Goal: Task Accomplishment & Management: Manage account settings

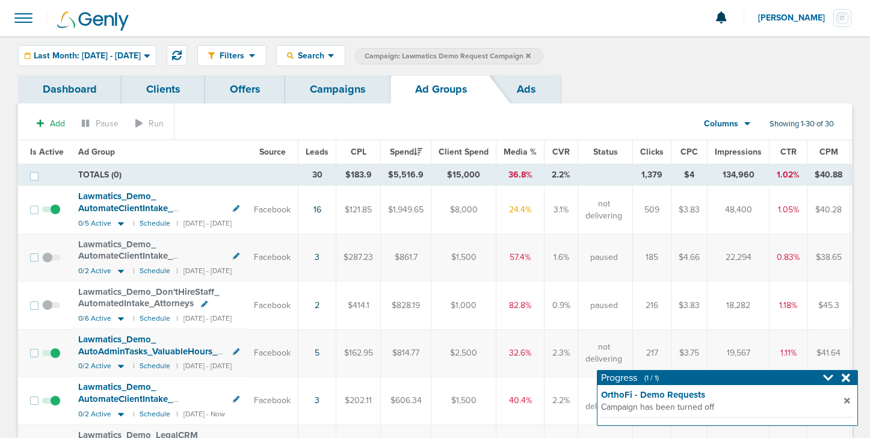
click at [311, 92] on link "Campaigns" at bounding box center [337, 89] width 105 height 28
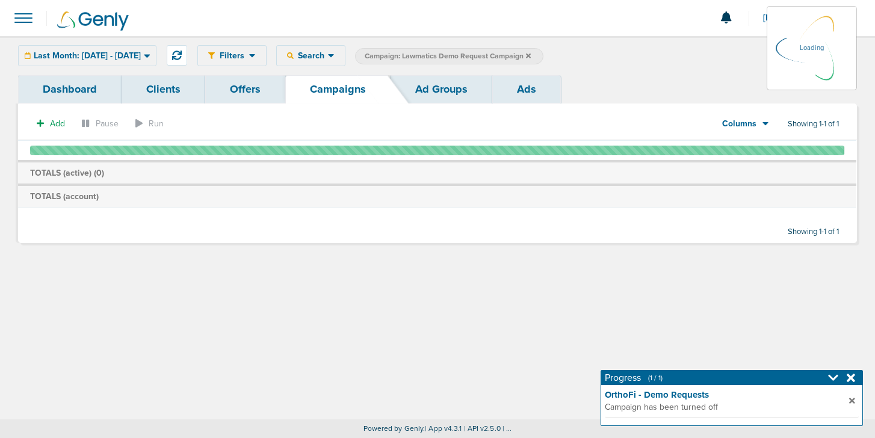
click at [130, 53] on div "Last Month: [DATE] - [DATE] [DATE] [DATE] Last 7 Days Last 14 Days This Month L…" at bounding box center [87, 55] width 138 height 21
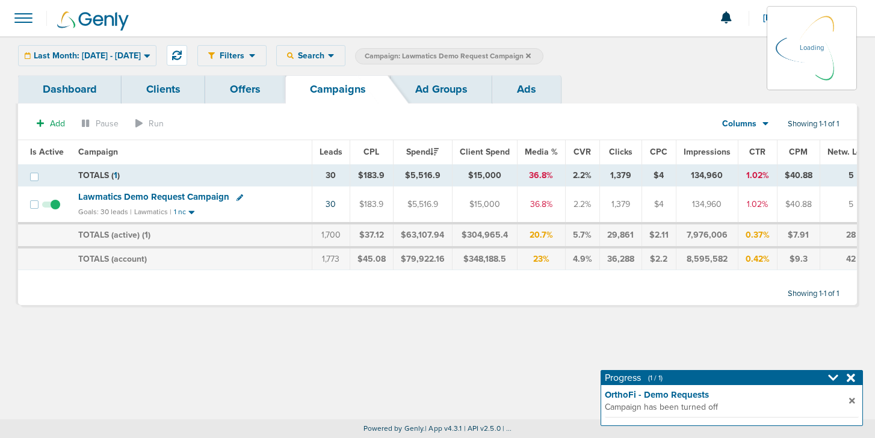
click at [150, 56] on icon at bounding box center [147, 56] width 7 height 10
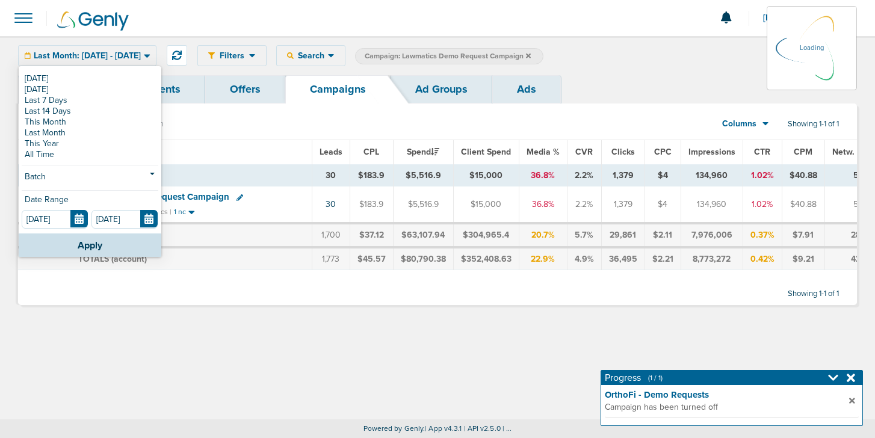
click at [123, 76] on link "Clients" at bounding box center [164, 89] width 84 height 28
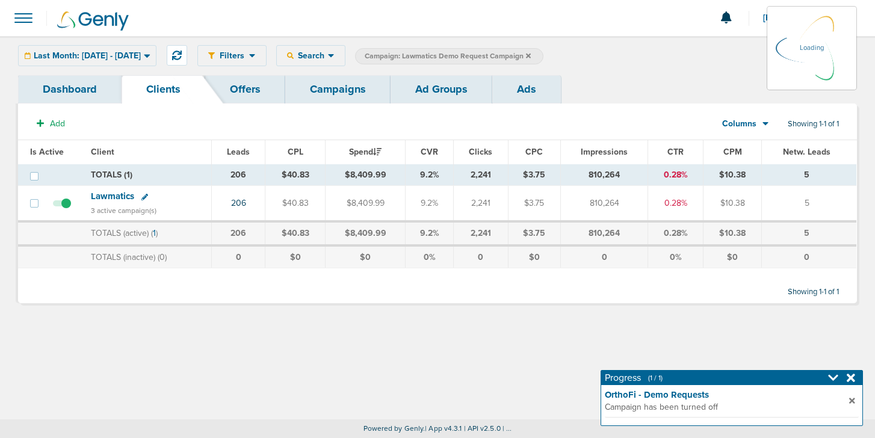
click at [543, 55] on label "Campaign: Lawmatics Demo Request Campaign" at bounding box center [449, 56] width 188 height 16
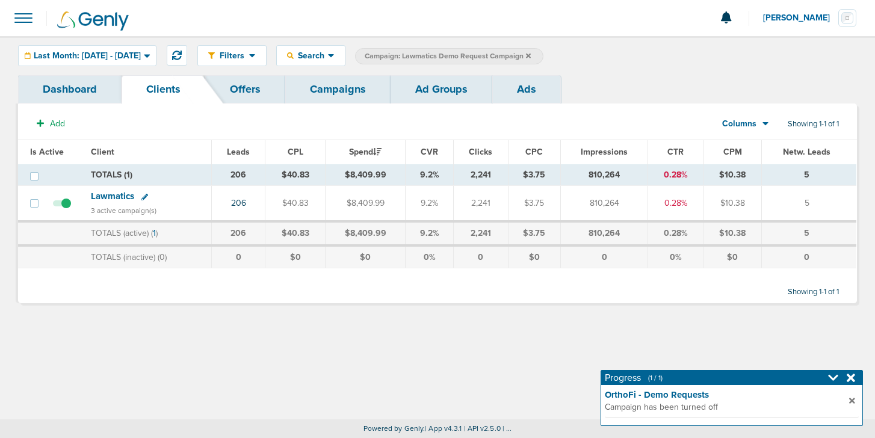
click at [324, 95] on link "Campaigns" at bounding box center [337, 89] width 105 height 28
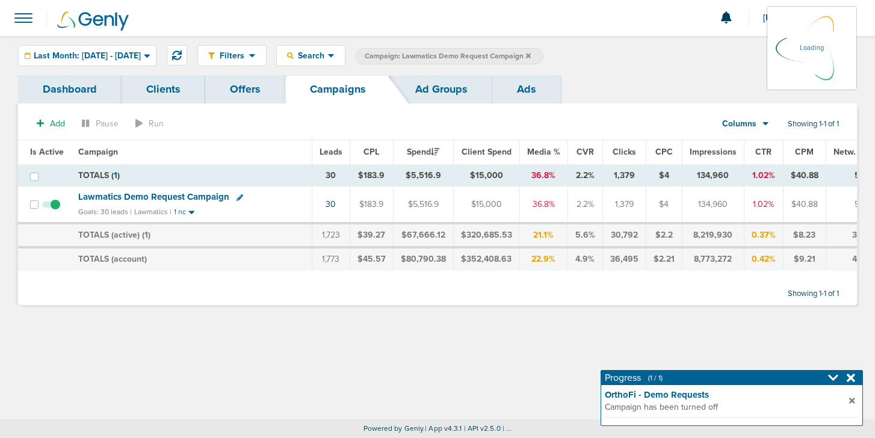
click at [531, 55] on icon at bounding box center [528, 55] width 5 height 5
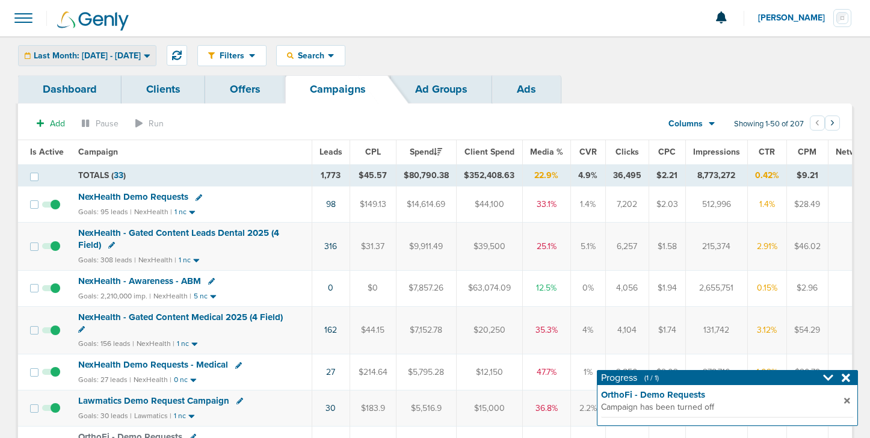
click at [141, 52] on span "Last Month: [DATE] - [DATE]" at bounding box center [87, 56] width 107 height 8
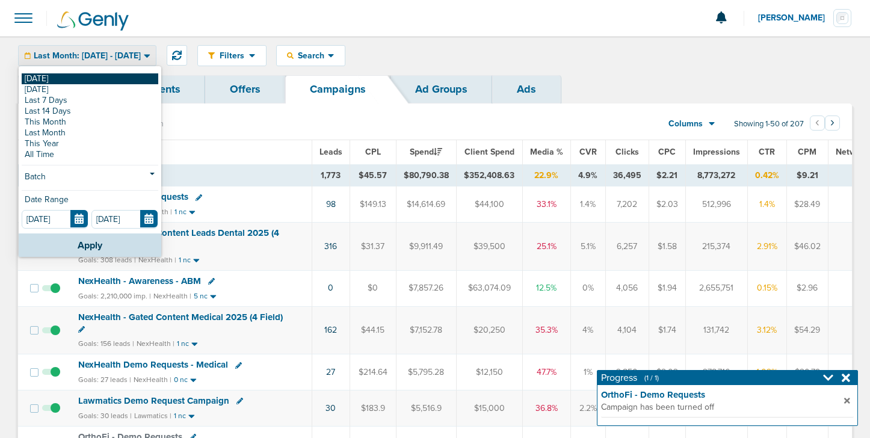
click at [115, 77] on link "[DATE]" at bounding box center [90, 78] width 137 height 11
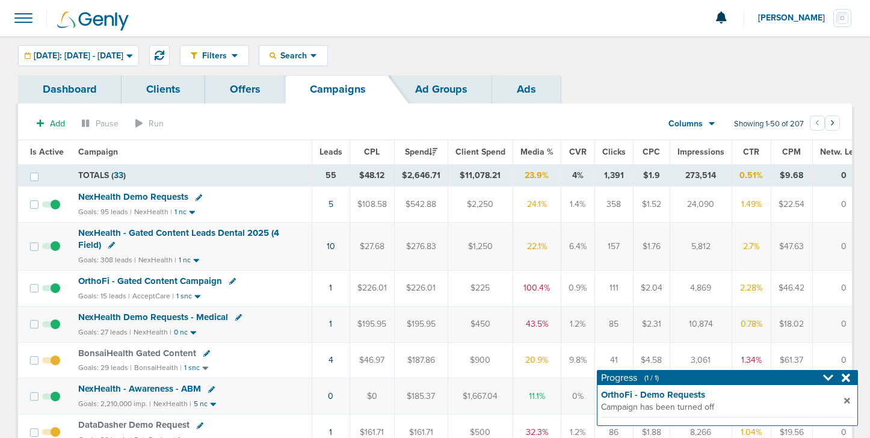
click at [127, 193] on span "NexHealth Demo Requests" at bounding box center [133, 196] width 110 height 11
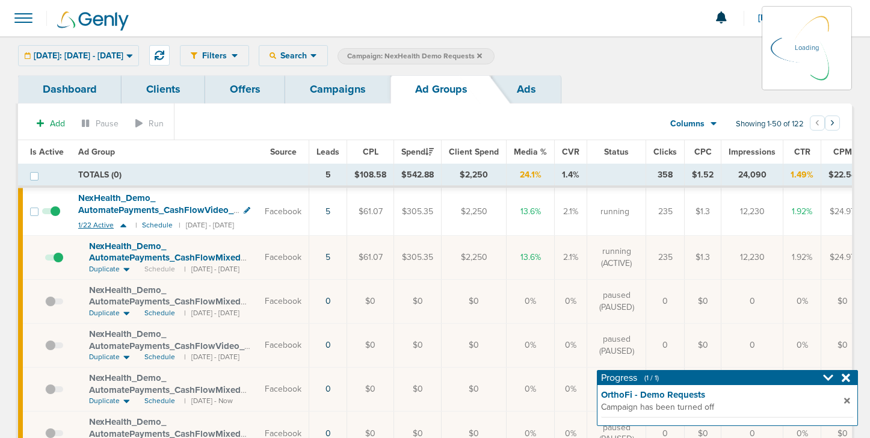
click at [123, 224] on icon at bounding box center [123, 225] width 12 height 10
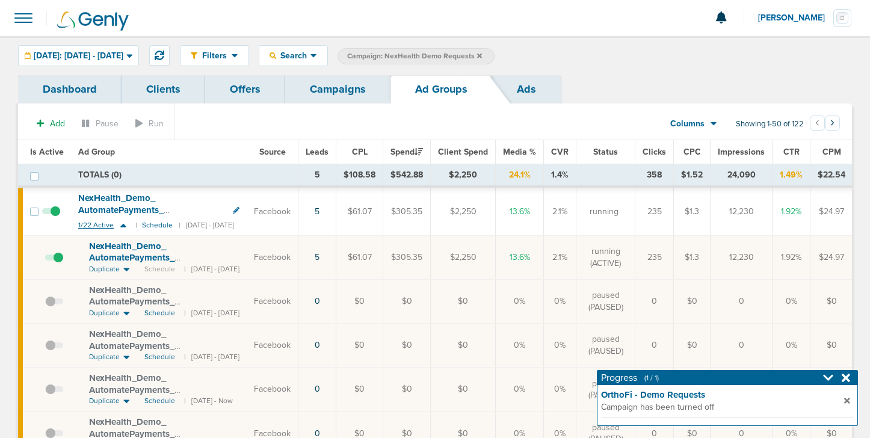
click at [121, 226] on icon at bounding box center [123, 226] width 6 height 4
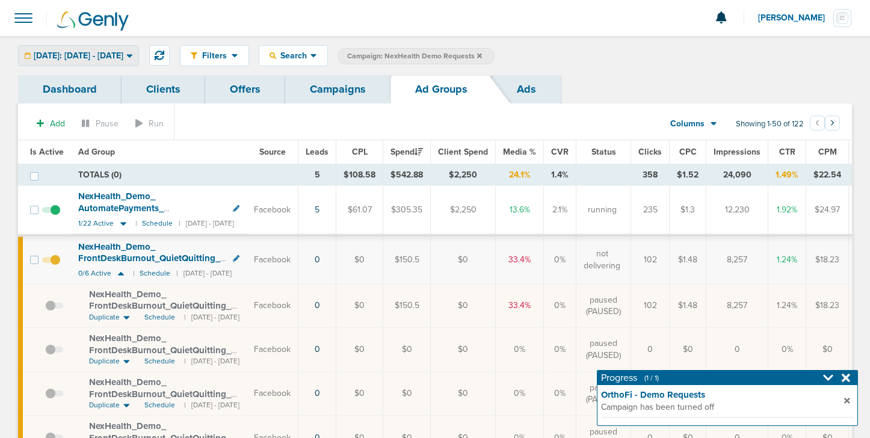
click at [121, 54] on span "[DATE]: [DATE] - [DATE]" at bounding box center [79, 56] width 90 height 8
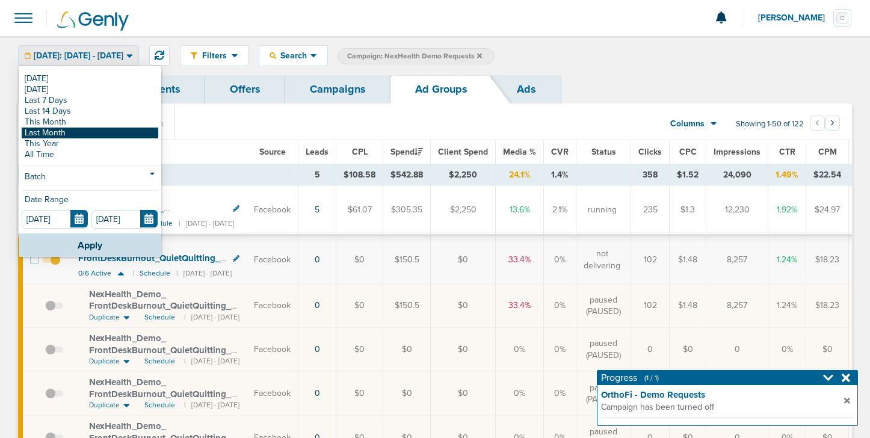
click at [94, 133] on link "Last Month" at bounding box center [90, 133] width 137 height 11
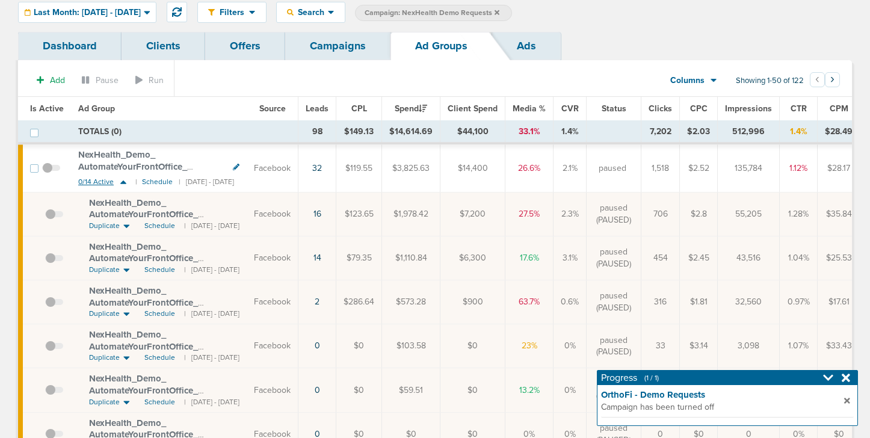
scroll to position [45, 0]
click at [160, 271] on span "Schedule" at bounding box center [159, 268] width 31 height 10
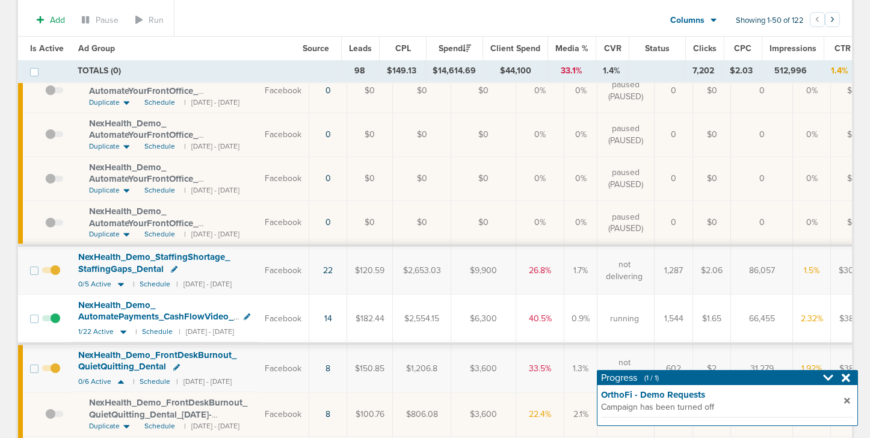
scroll to position [618, 0]
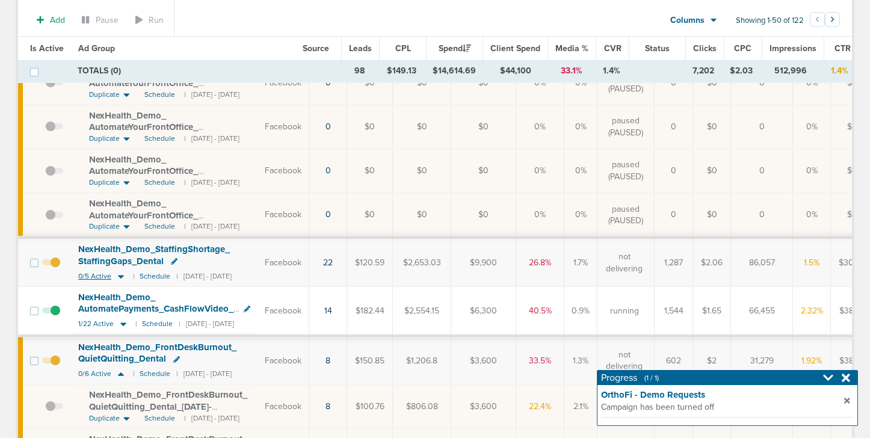
click at [122, 275] on icon at bounding box center [121, 276] width 12 height 10
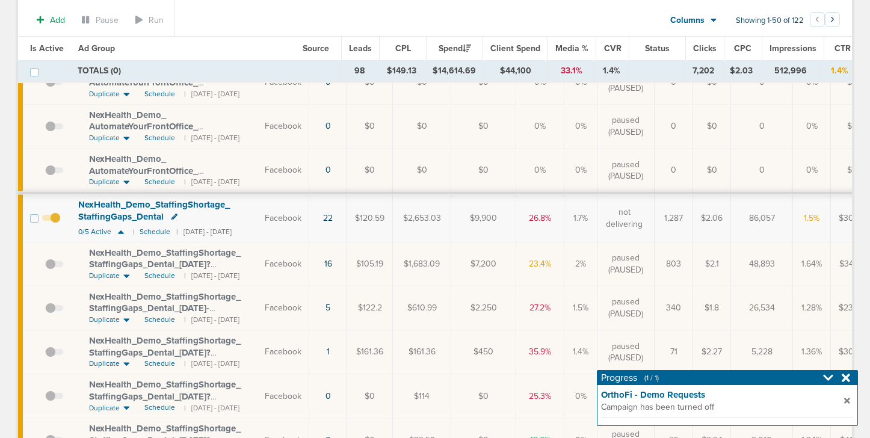
scroll to position [682, 0]
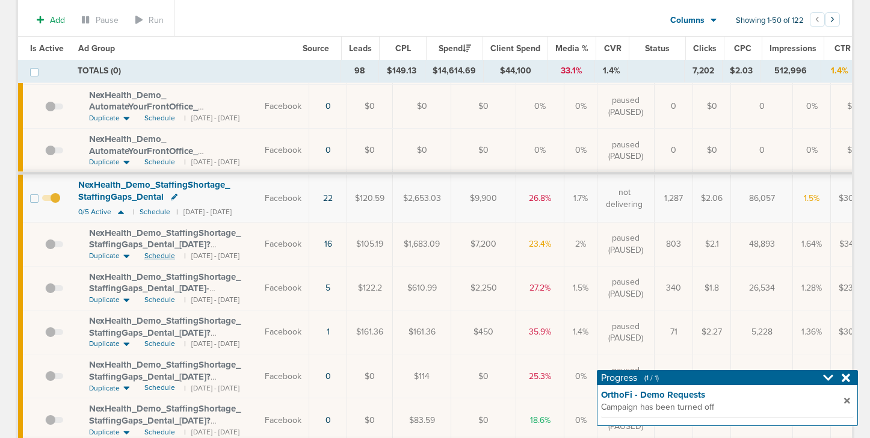
click at [159, 253] on span "Schedule" at bounding box center [159, 256] width 31 height 10
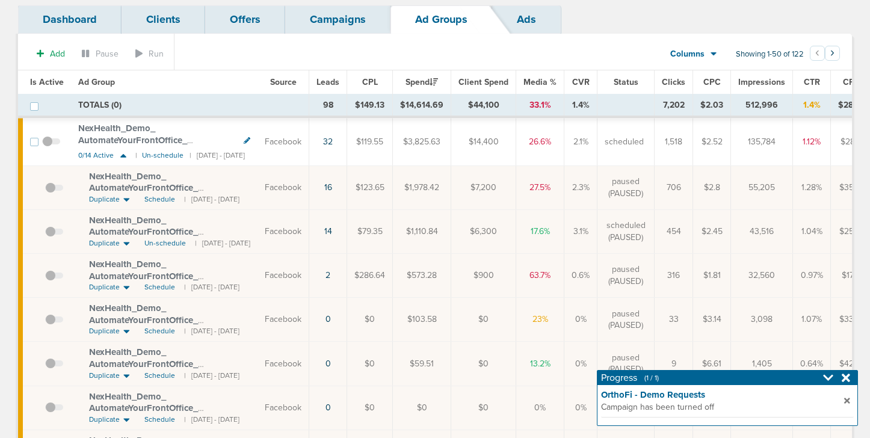
scroll to position [0, 0]
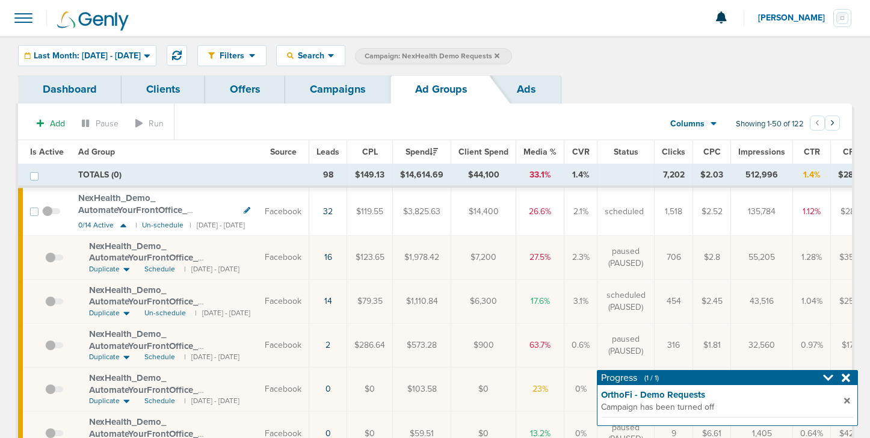
click at [344, 85] on link "Campaigns" at bounding box center [337, 89] width 105 height 28
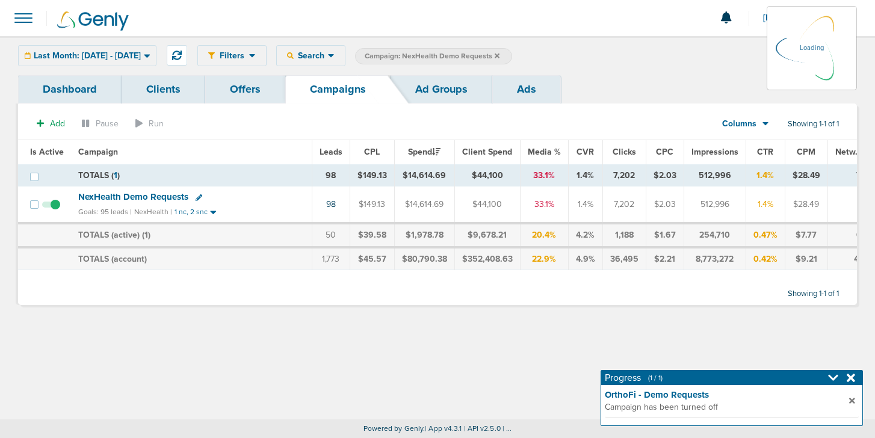
click at [499, 55] on icon at bounding box center [496, 55] width 5 height 5
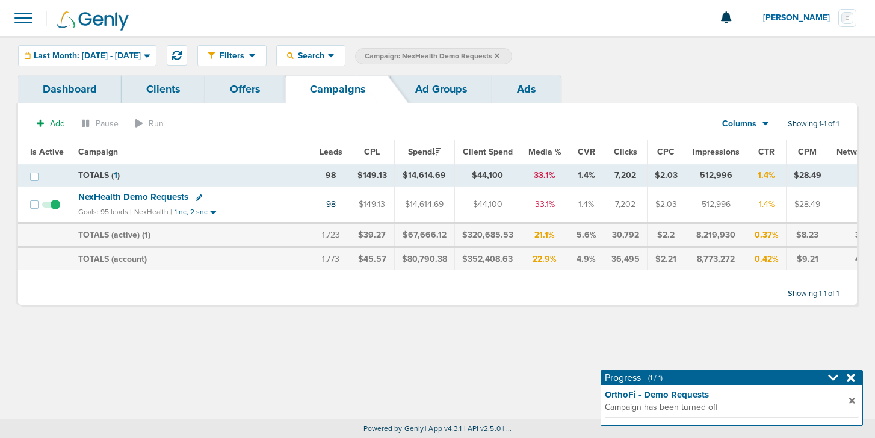
click at [499, 56] on icon at bounding box center [496, 55] width 5 height 5
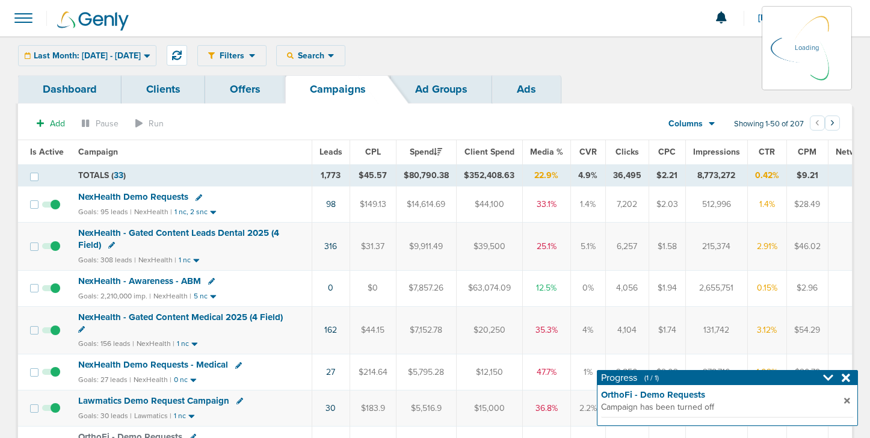
click at [118, 58] on div "Last Month: [DATE] - [DATE] [DATE] [DATE] Last 7 Days Last 14 Days This Month L…" at bounding box center [87, 55] width 138 height 21
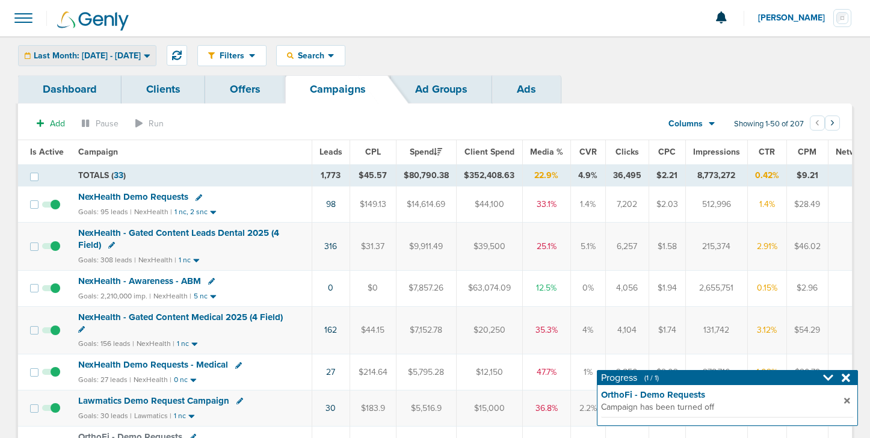
click at [131, 56] on span "Last Month: [DATE] - [DATE]" at bounding box center [87, 56] width 107 height 8
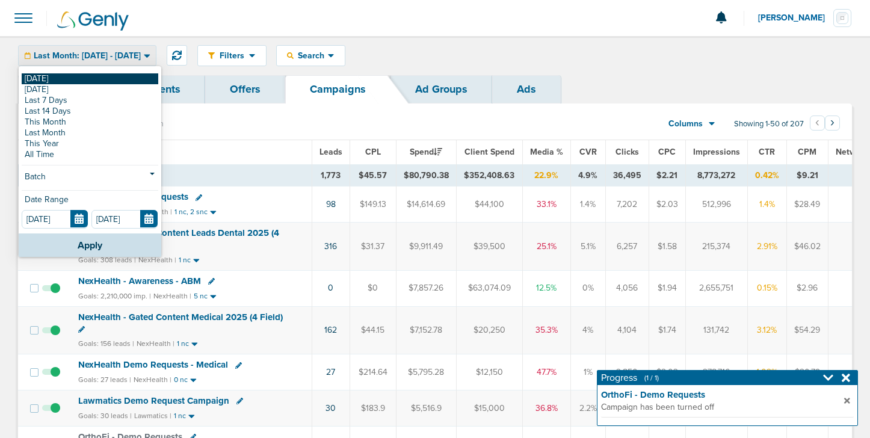
click at [130, 75] on link "[DATE]" at bounding box center [90, 78] width 137 height 11
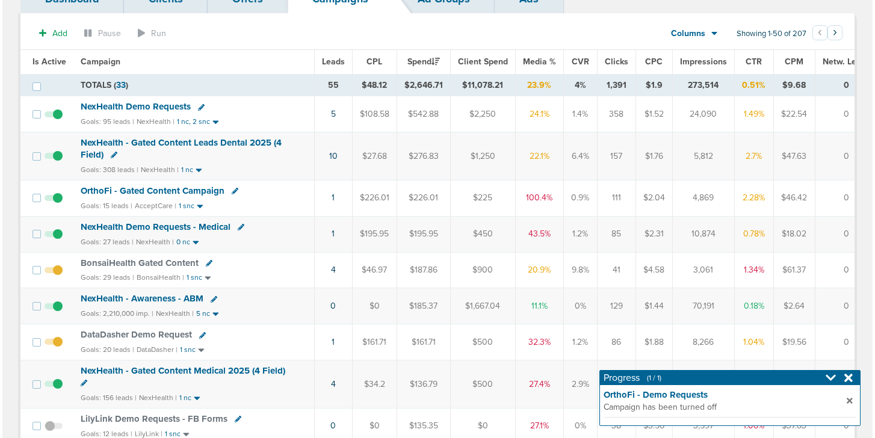
scroll to position [91, 0]
click at [231, 191] on icon at bounding box center [232, 190] width 7 height 7
select select
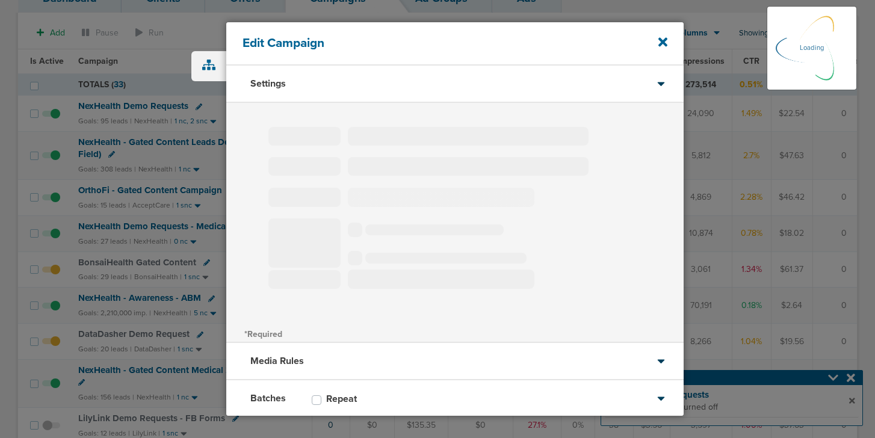
select select
type input "OrthoFi - Gated Content Campaign"
select select "Leads"
radio input "true"
select select "readWrite"
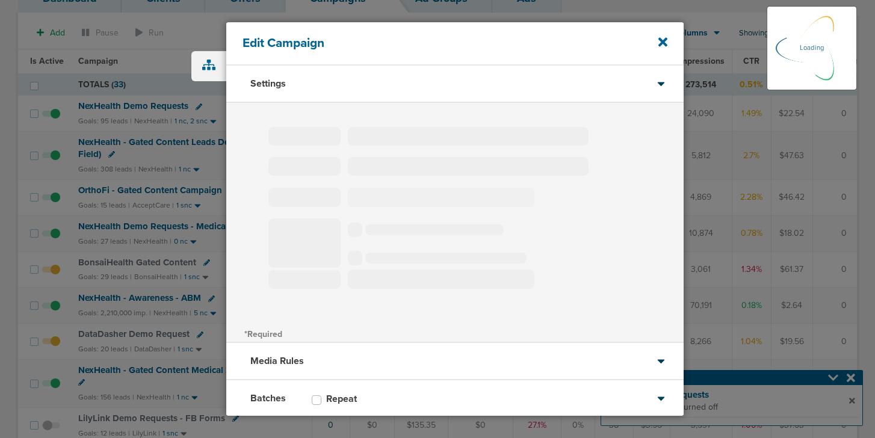
select select "1"
select select "2"
select select "3"
select select "4"
select select "6"
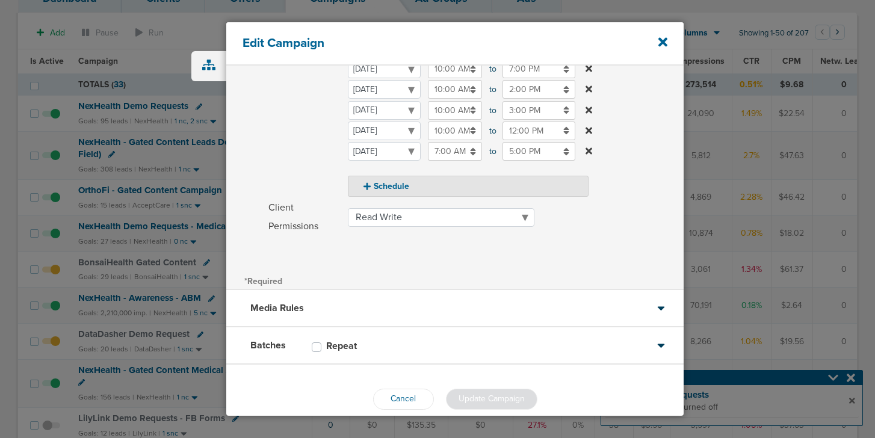
scroll to position [249, 0]
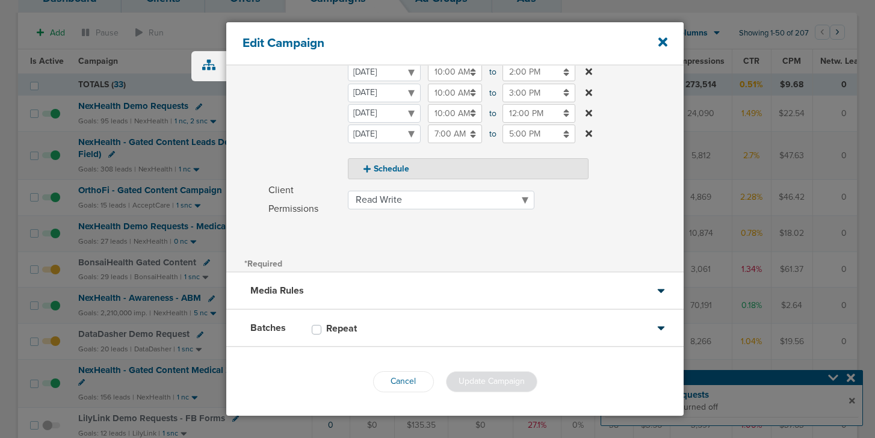
click at [362, 292] on div "Media Rules" at bounding box center [454, 290] width 457 height 37
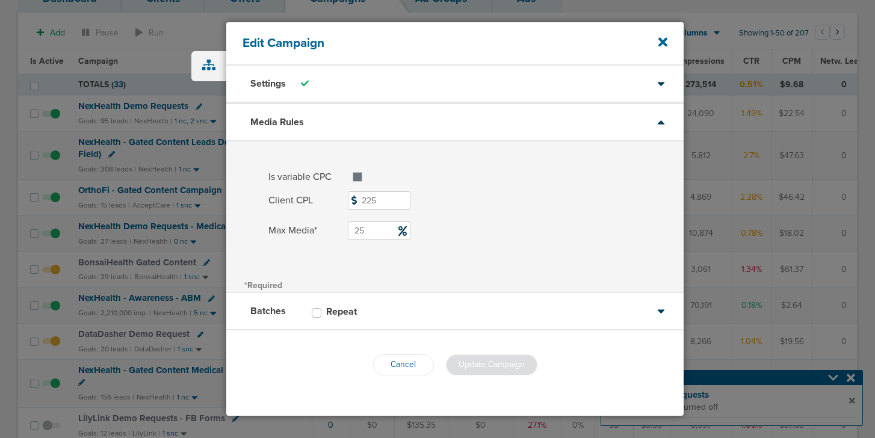
scroll to position [0, 0]
click at [458, 126] on div "Media Rules" at bounding box center [454, 121] width 457 height 37
click at [425, 310] on div "Batches Repeat" at bounding box center [454, 311] width 457 height 37
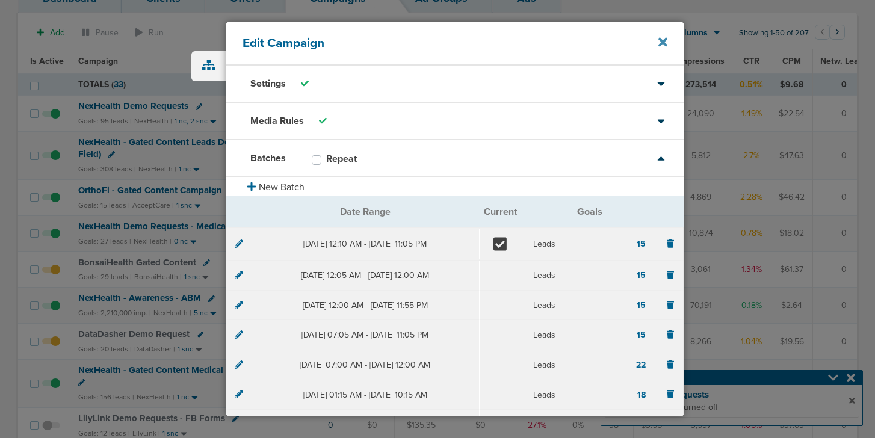
click at [662, 43] on icon at bounding box center [662, 42] width 9 height 9
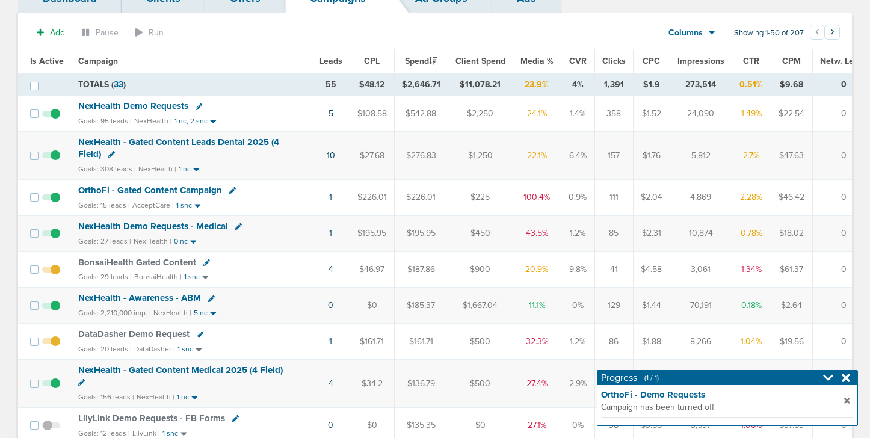
click at [229, 192] on icon at bounding box center [232, 190] width 7 height 7
select select
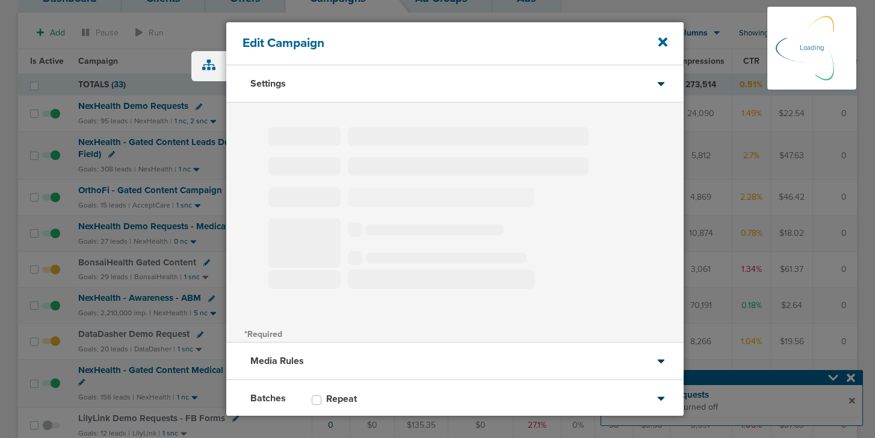
type input "OrthoFi - Gated Content Campaign"
select select "Leads"
radio input "true"
select select "readWrite"
select select "1"
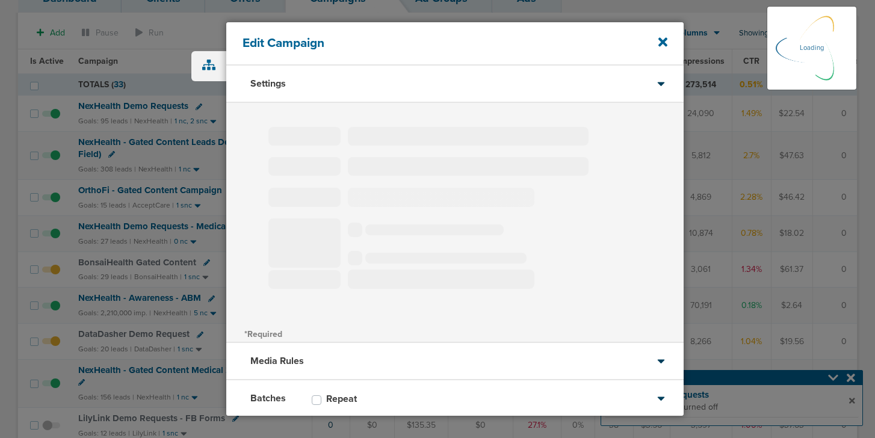
select select "2"
select select "3"
select select "4"
select select "6"
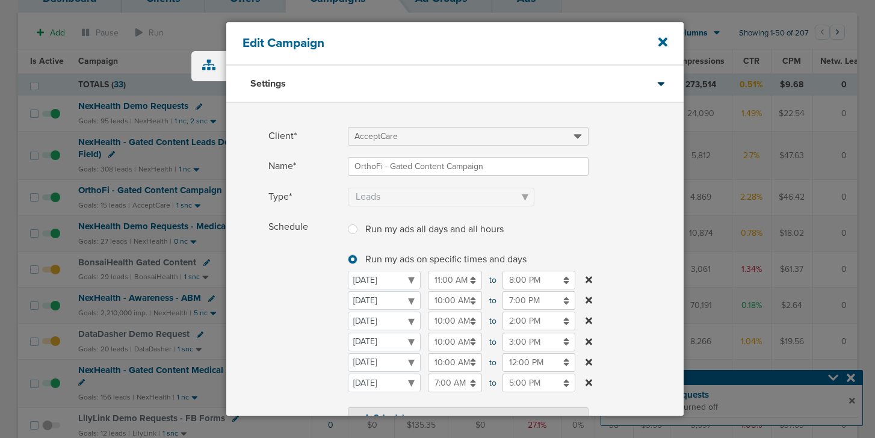
scroll to position [58, 0]
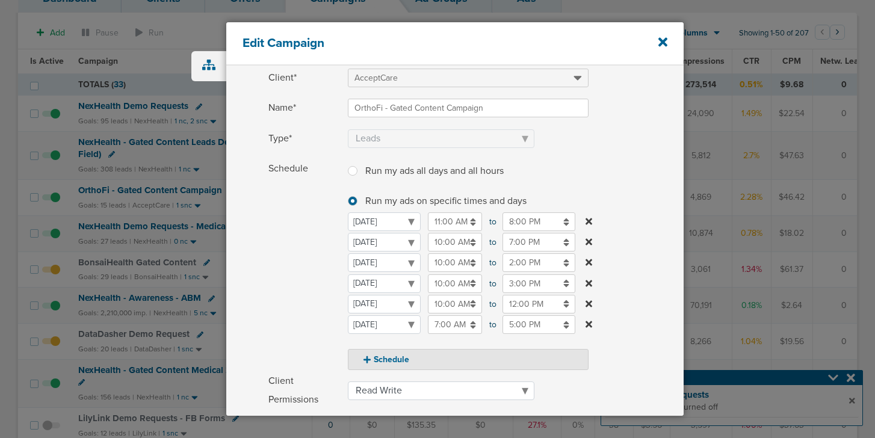
click at [525, 222] on input "8:00 PM" at bounding box center [538, 221] width 73 height 19
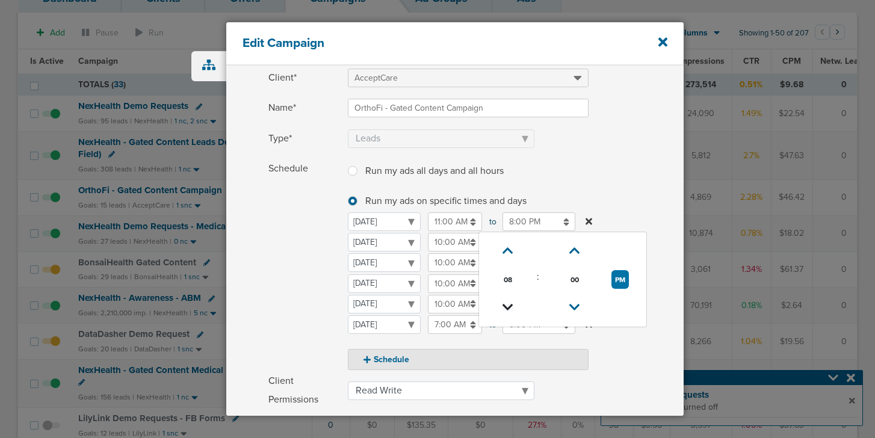
click at [511, 309] on icon at bounding box center [507, 307] width 11 height 7
type input "7:00 PM"
click at [280, 249] on span "Schedule" at bounding box center [304, 264] width 72 height 211
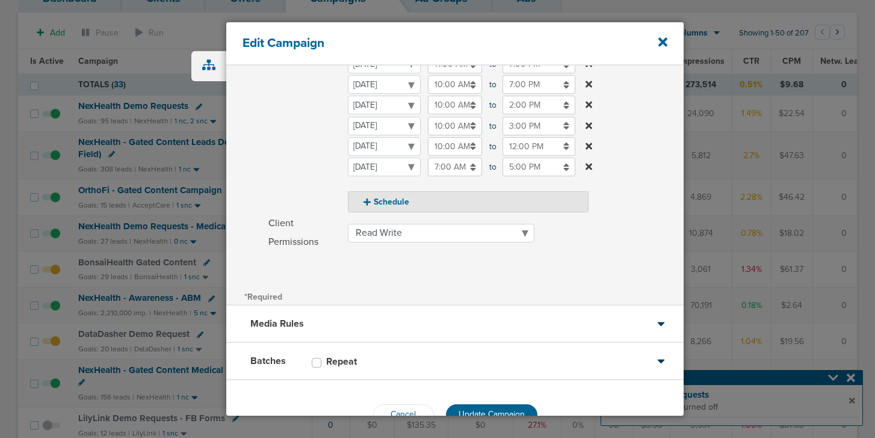
scroll to position [249, 0]
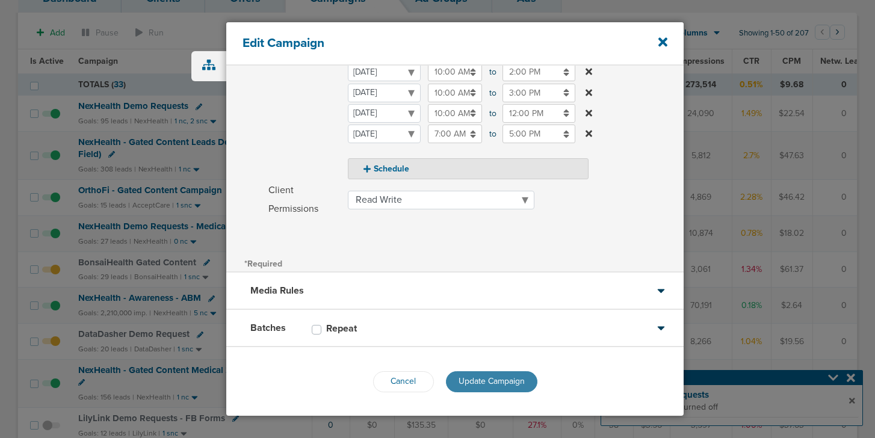
click at [462, 378] on span "Update Campaign" at bounding box center [491, 381] width 66 height 10
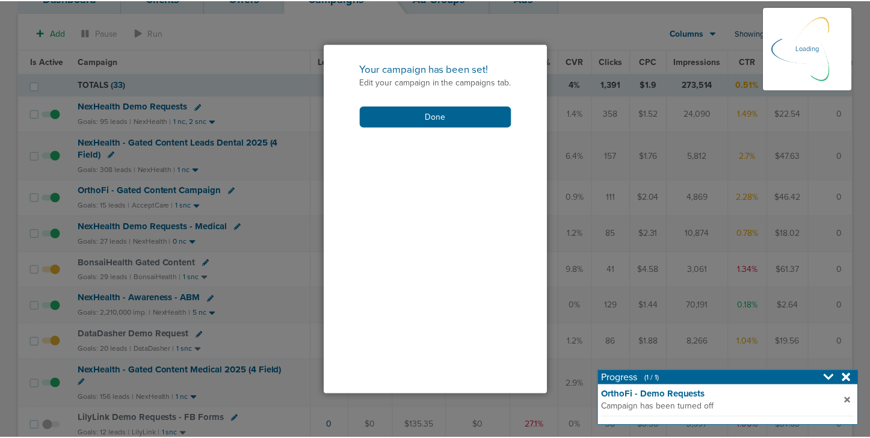
scroll to position [211, 0]
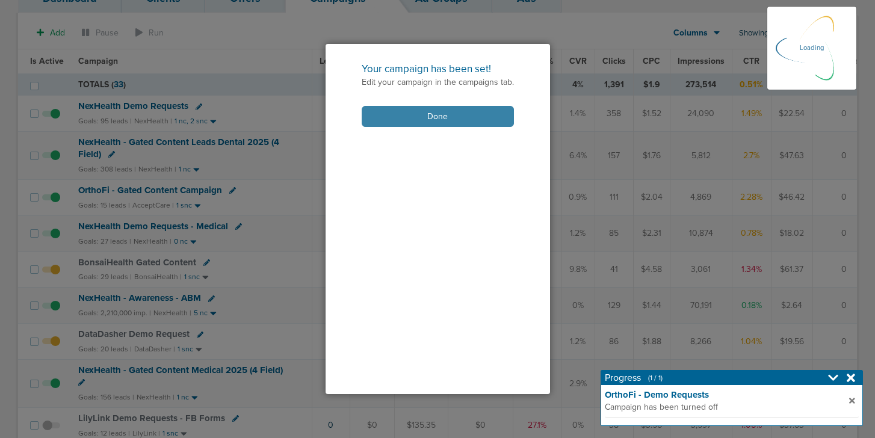
click at [485, 114] on button "Done" at bounding box center [438, 116] width 152 height 21
